Goal: Navigation & Orientation: Find specific page/section

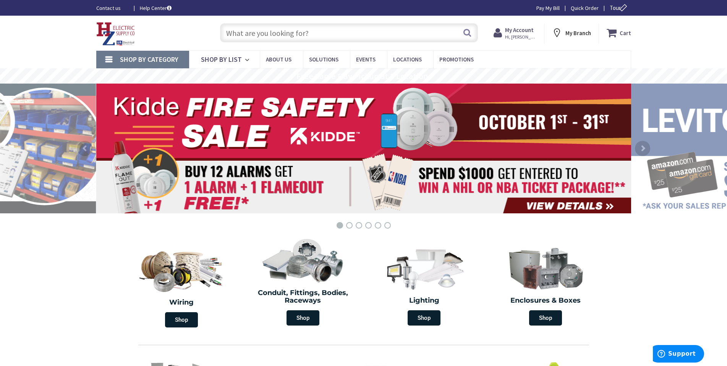
drag, startPoint x: 342, startPoint y: 169, endPoint x: 338, endPoint y: 165, distance: 5.1
click at [339, 167] on rs-layer at bounding box center [363, 149] width 535 height 130
click at [330, 137] on rs-layer at bounding box center [363, 149] width 535 height 130
click at [527, 207] on rs-layer at bounding box center [363, 149] width 535 height 130
click at [534, 207] on rs-layer at bounding box center [363, 149] width 535 height 130
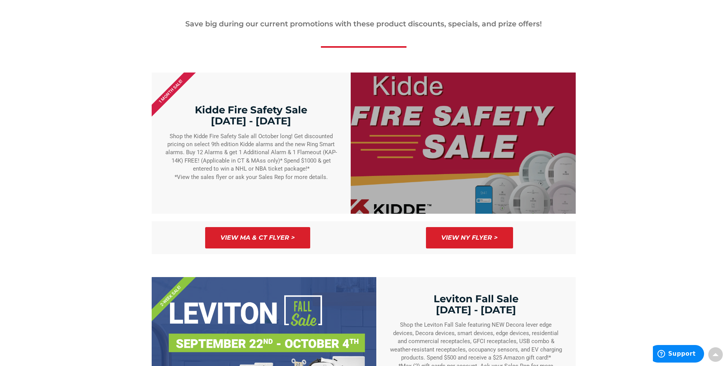
scroll to position [230, 0]
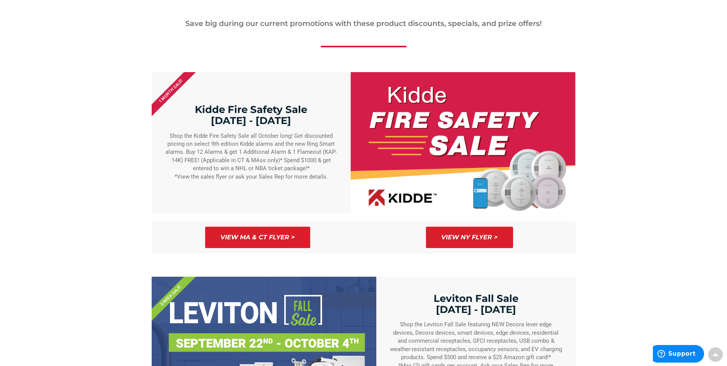
click at [463, 235] on span "View NY Flyer >" at bounding box center [469, 238] width 57 height 6
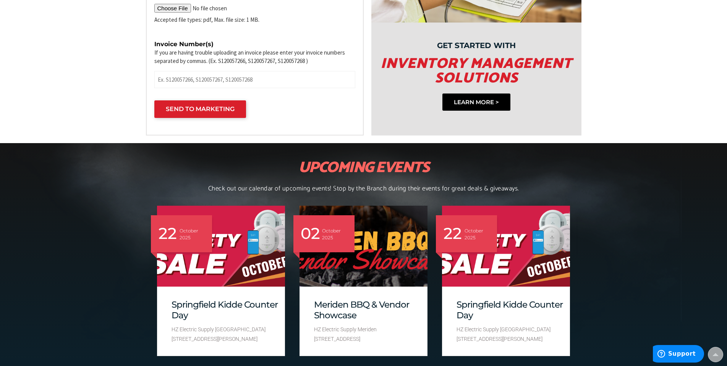
scroll to position [1071, 0]
